Goal: Navigation & Orientation: Find specific page/section

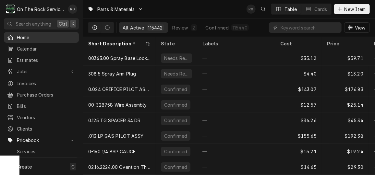
click at [48, 36] on span "Home" at bounding box center [46, 37] width 59 height 7
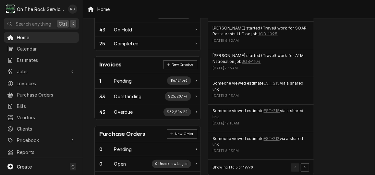
scroll to position [160, 0]
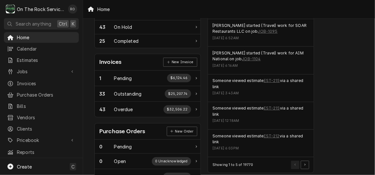
drag, startPoint x: 345, startPoint y: 138, endPoint x: 340, endPoint y: 155, distance: 17.1
click at [340, 155] on div "Performance Metrics Revenue Potential All 75% $929,540.13 75 % Collected $317,9…" at bounding box center [373, 75] width 113 height 421
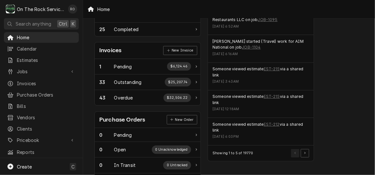
scroll to position [175, 0]
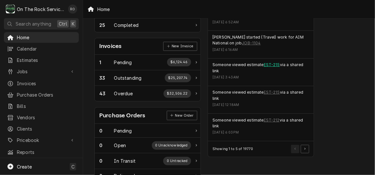
click at [272, 63] on link "EST-215" at bounding box center [272, 65] width 16 height 6
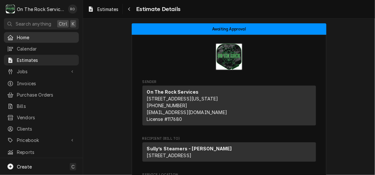
click at [44, 37] on span "Home" at bounding box center [46, 37] width 59 height 7
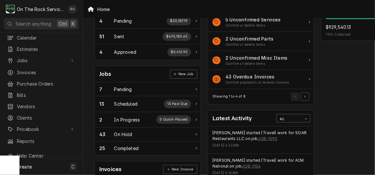
scroll to position [53, 0]
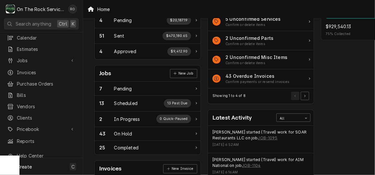
drag, startPoint x: 0, startPoint y: 0, endPoint x: 343, endPoint y: 123, distance: 364.7
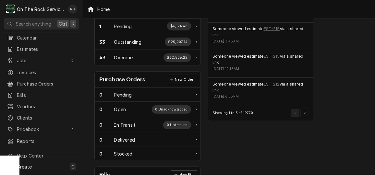
scroll to position [212, 0]
